Goal: Find specific page/section: Find specific page/section

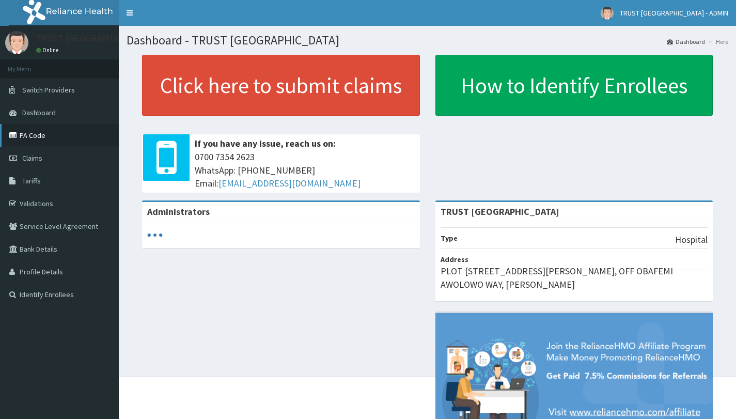
click at [40, 131] on link "PA Code" at bounding box center [59, 135] width 119 height 23
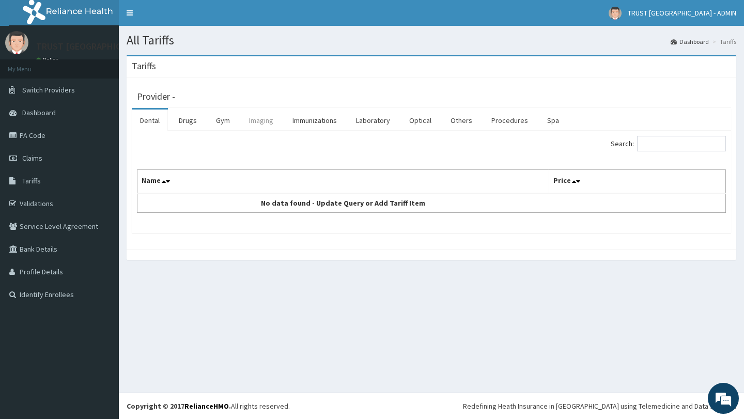
click at [268, 127] on link "Imaging" at bounding box center [261, 120] width 41 height 22
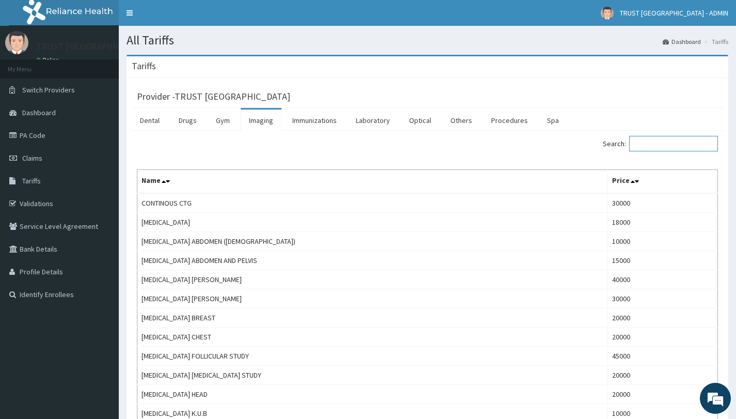
click at [659, 146] on input "Search:" at bounding box center [673, 143] width 89 height 15
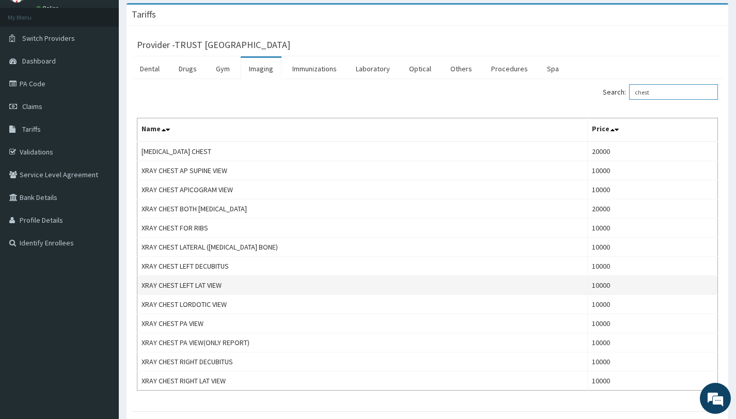
type input "chest"
copy td "XRAY CHEST LEFT LAT VIEW"
drag, startPoint x: 229, startPoint y: 286, endPoint x: 142, endPoint y: 287, distance: 87.8
click at [142, 287] on td "XRAY CHEST LEFT LAT VIEW" at bounding box center [362, 285] width 450 height 19
